Goal: Task Accomplishment & Management: Manage account settings

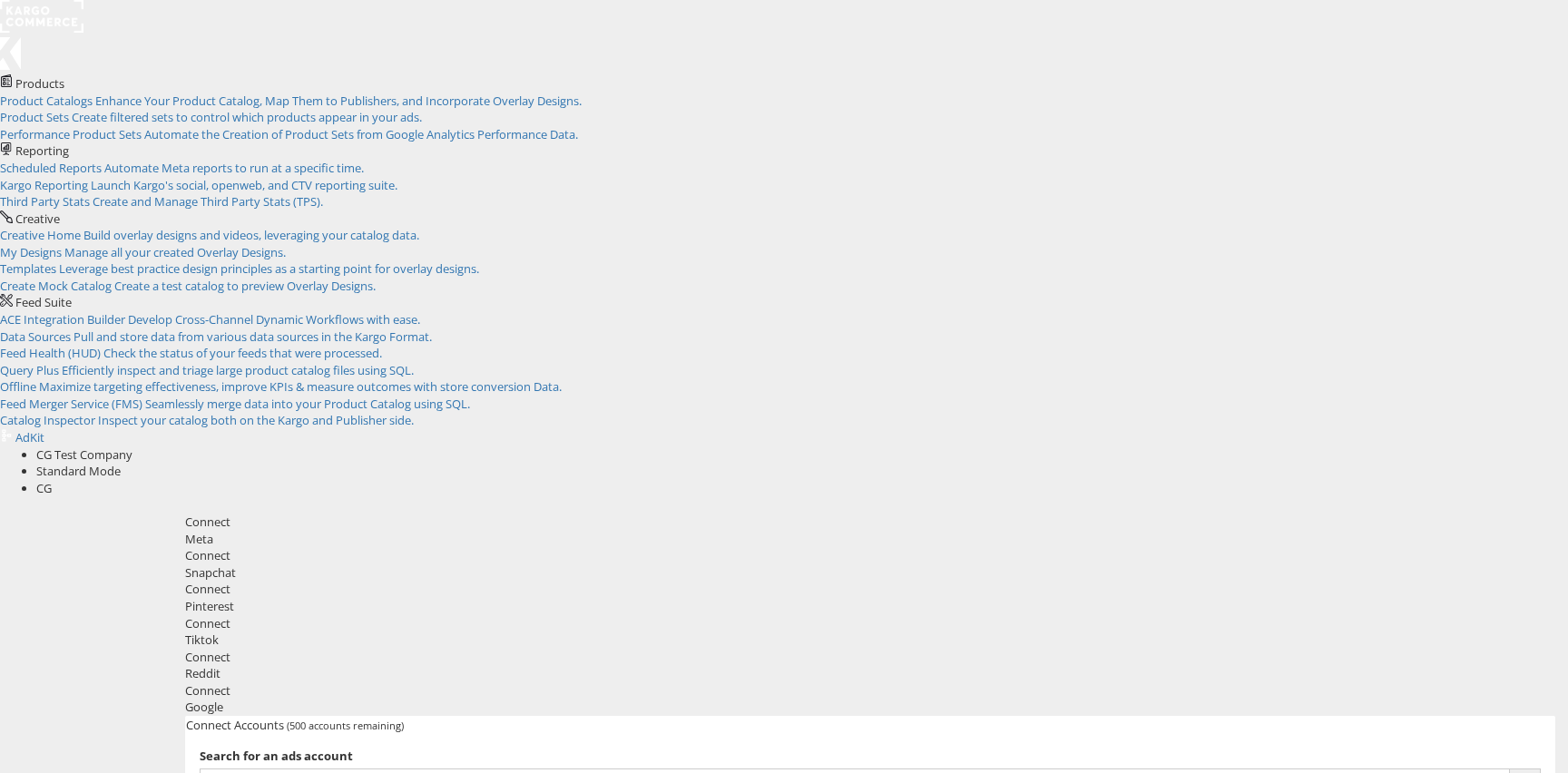
scroll to position [74, 0]
